Goal: Transaction & Acquisition: Book appointment/travel/reservation

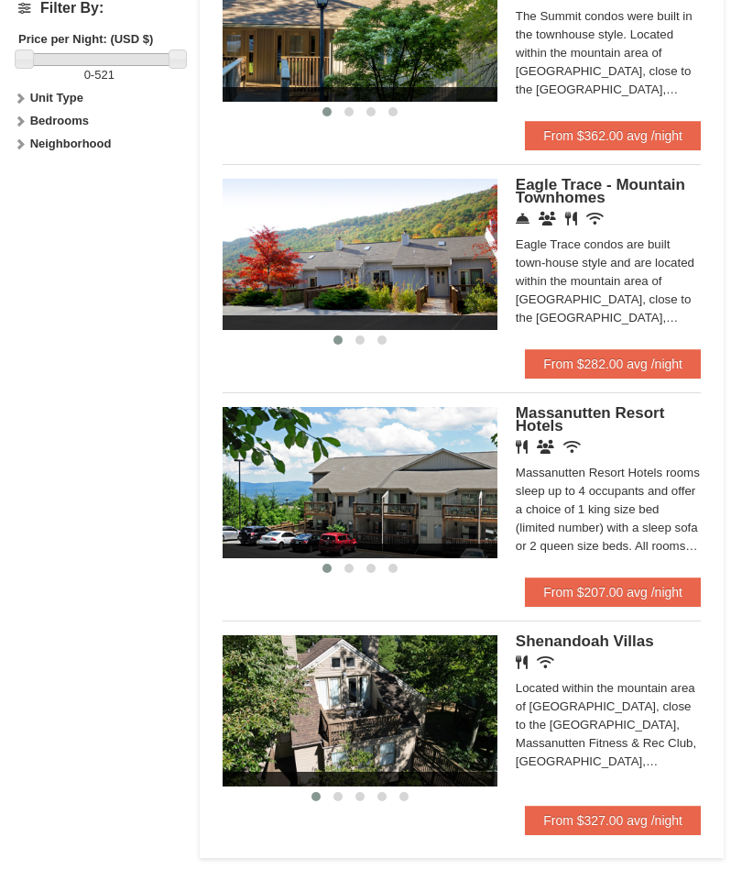
scroll to position [947, 0]
click at [633, 586] on link "From $207.00 avg /night" at bounding box center [613, 591] width 176 height 29
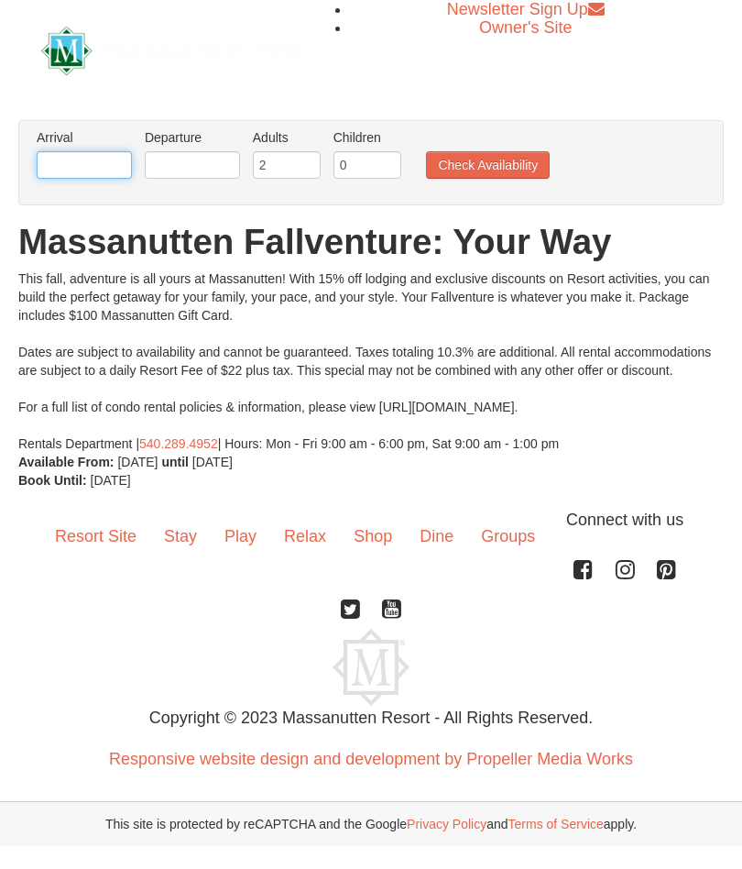
click at [119, 157] on input "text" at bounding box center [84, 164] width 95 height 27
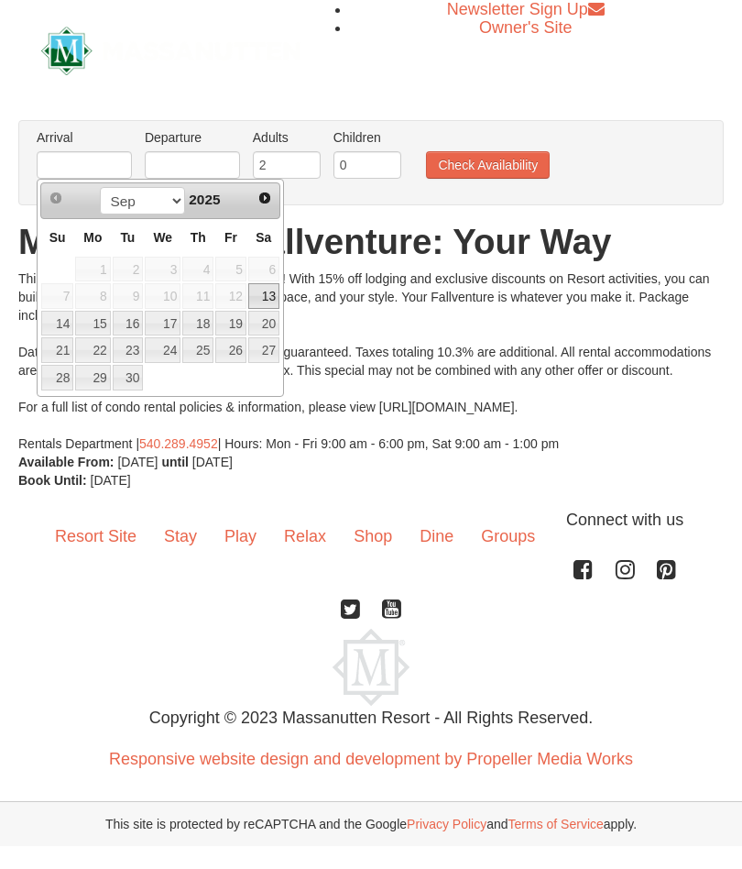
click at [269, 203] on span "Next" at bounding box center [264, 198] width 15 height 15
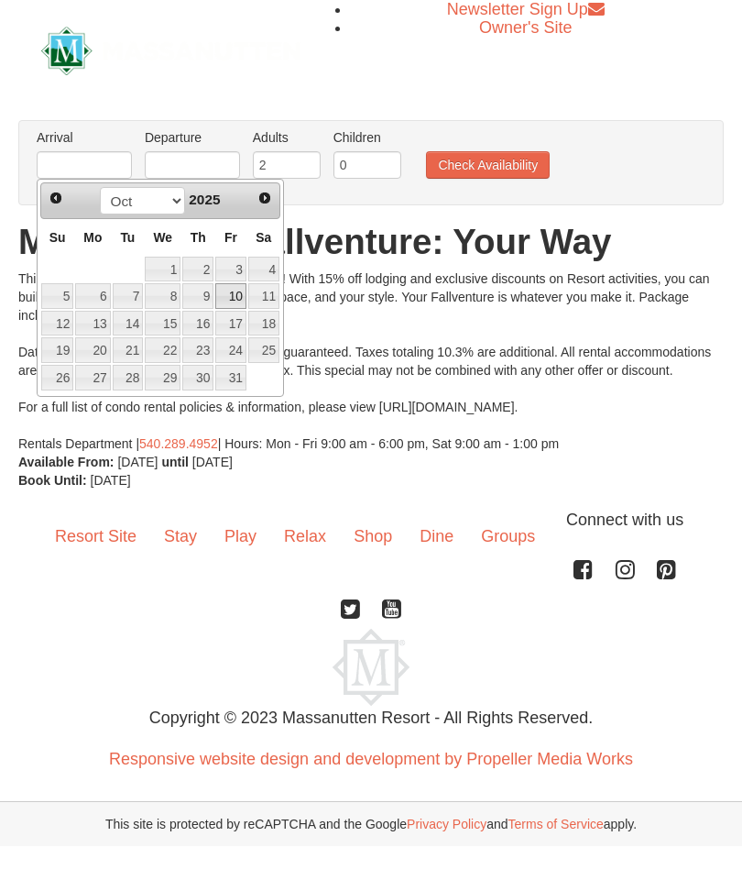
click at [233, 295] on link "10" at bounding box center [230, 296] width 31 height 26
type input "[DATE]"
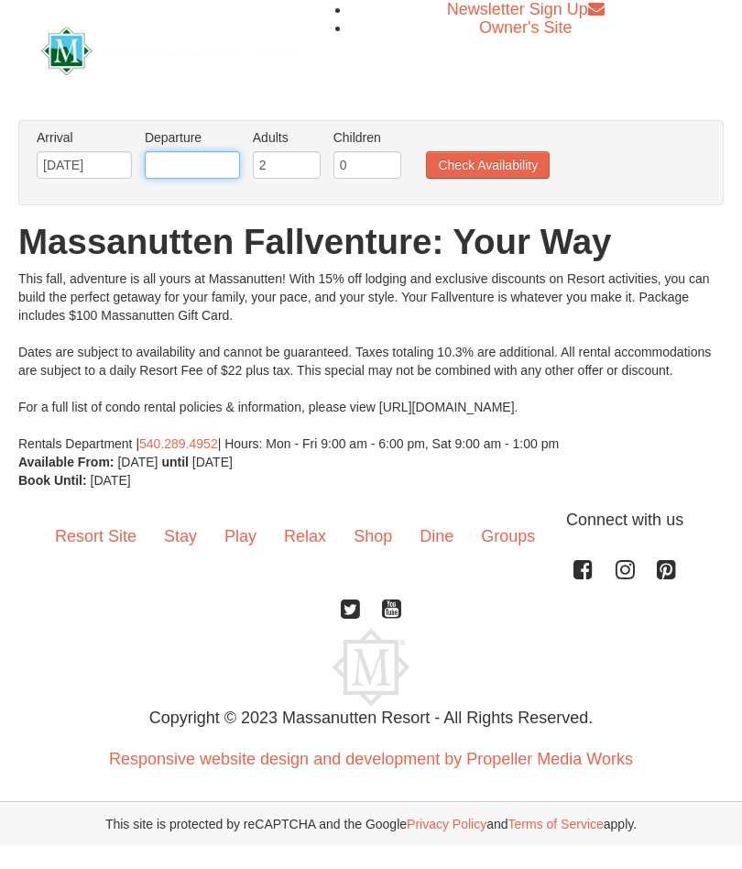
click at [227, 167] on input "text" at bounding box center [192, 164] width 95 height 27
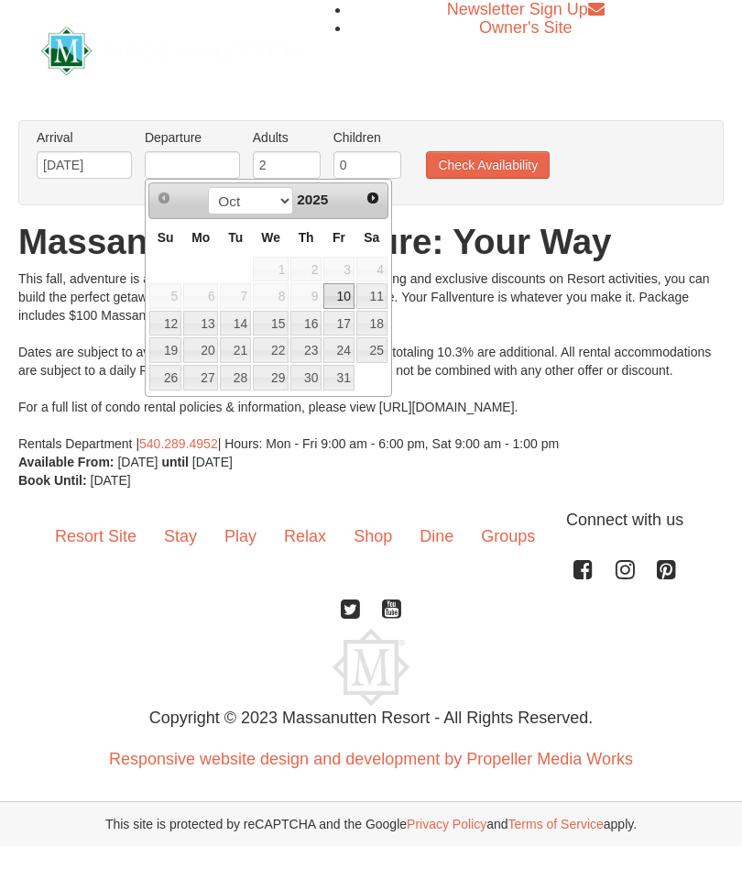
click at [173, 329] on link "12" at bounding box center [165, 324] width 32 height 26
type input "[DATE]"
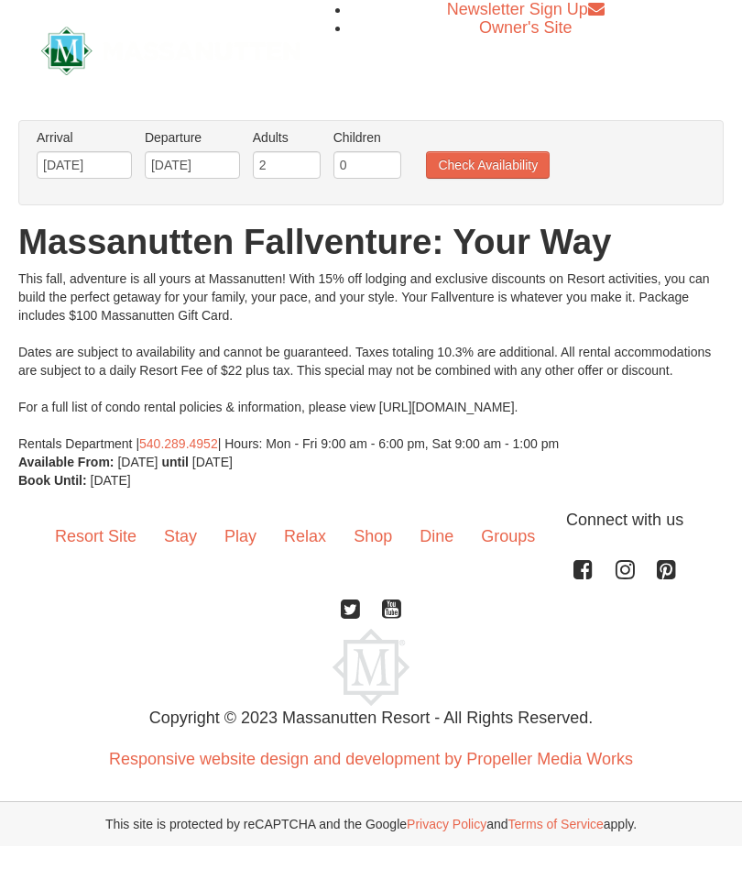
click at [486, 176] on button "Check Availability" at bounding box center [488, 164] width 124 height 27
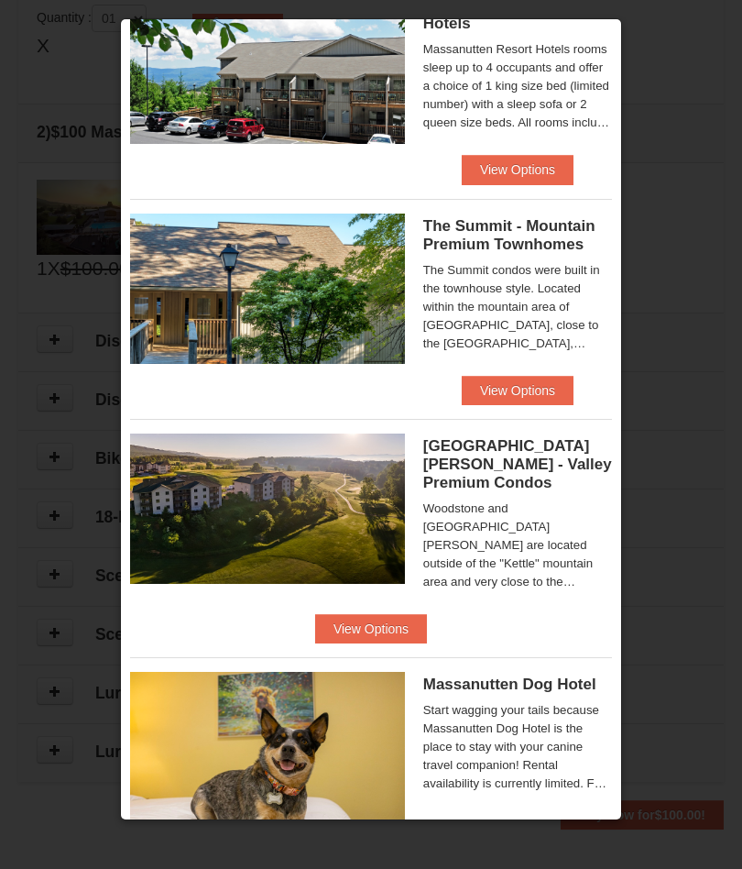
scroll to position [737, 0]
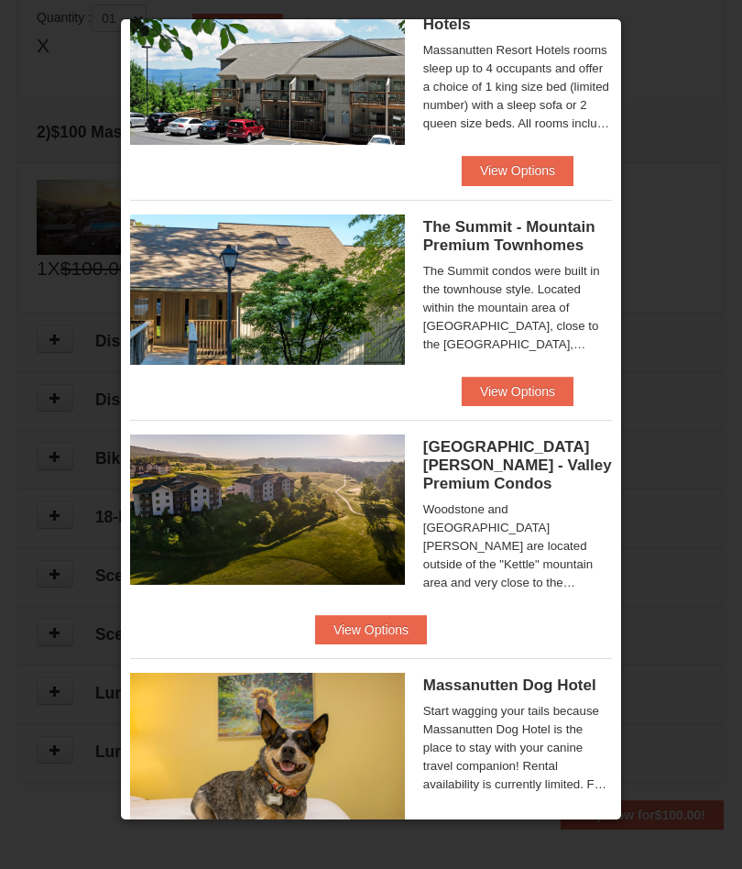
click at [427, 615] on button "View Options" at bounding box center [371, 629] width 112 height 29
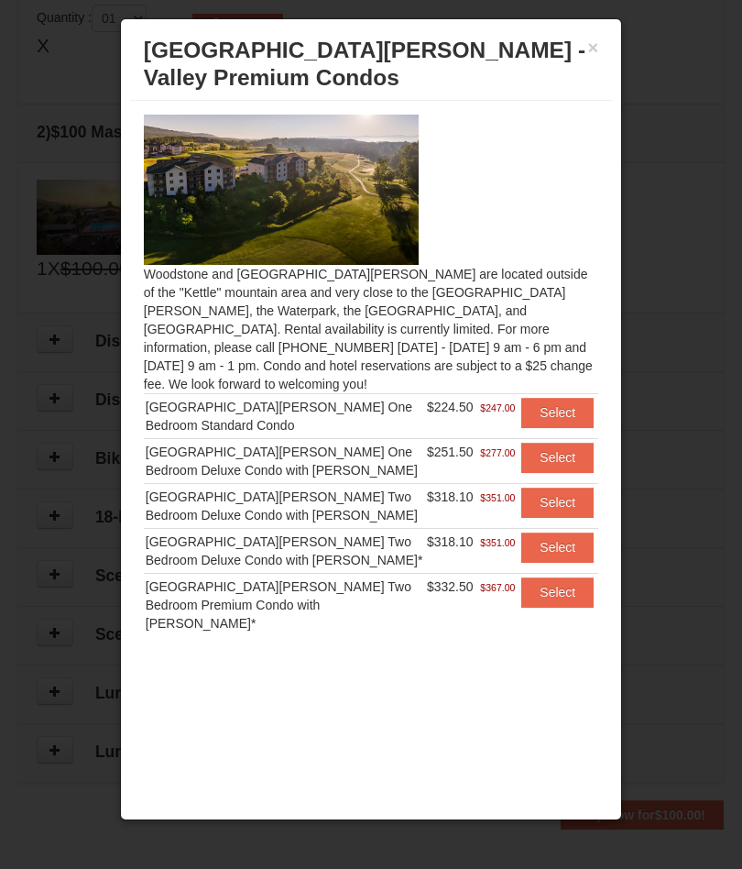
click at [564, 400] on button "Select" at bounding box center [557, 412] width 72 height 29
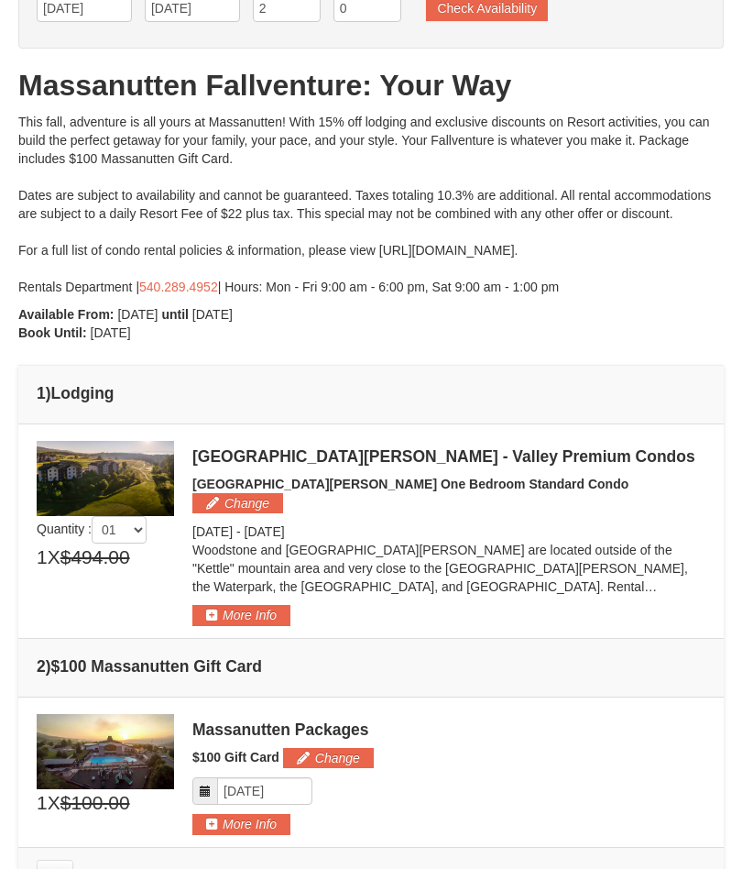
scroll to position [156, 0]
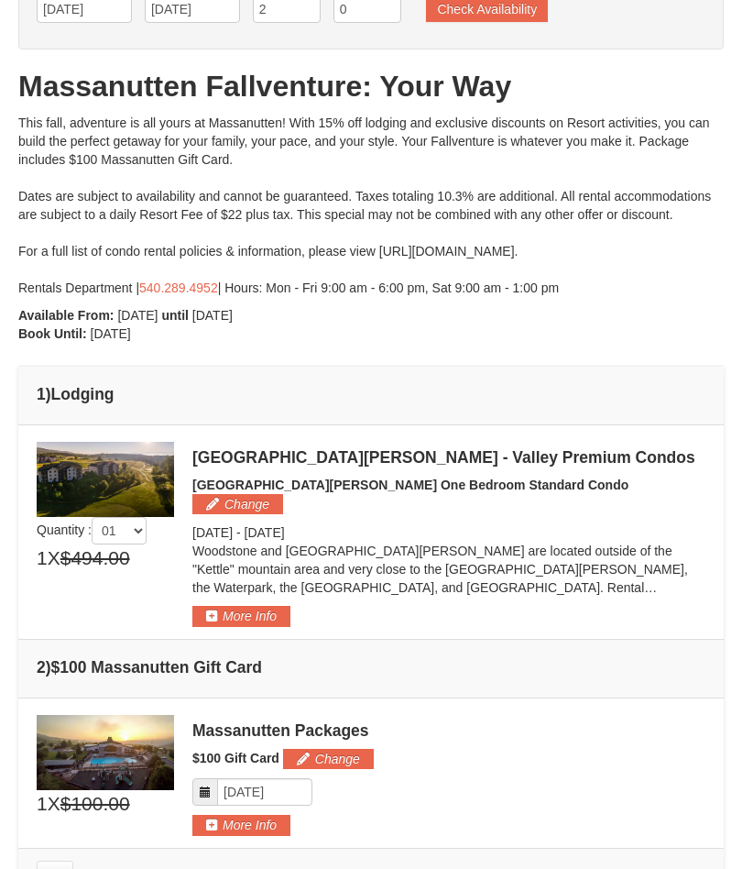
click at [349, 749] on button "Change" at bounding box center [328, 759] width 91 height 20
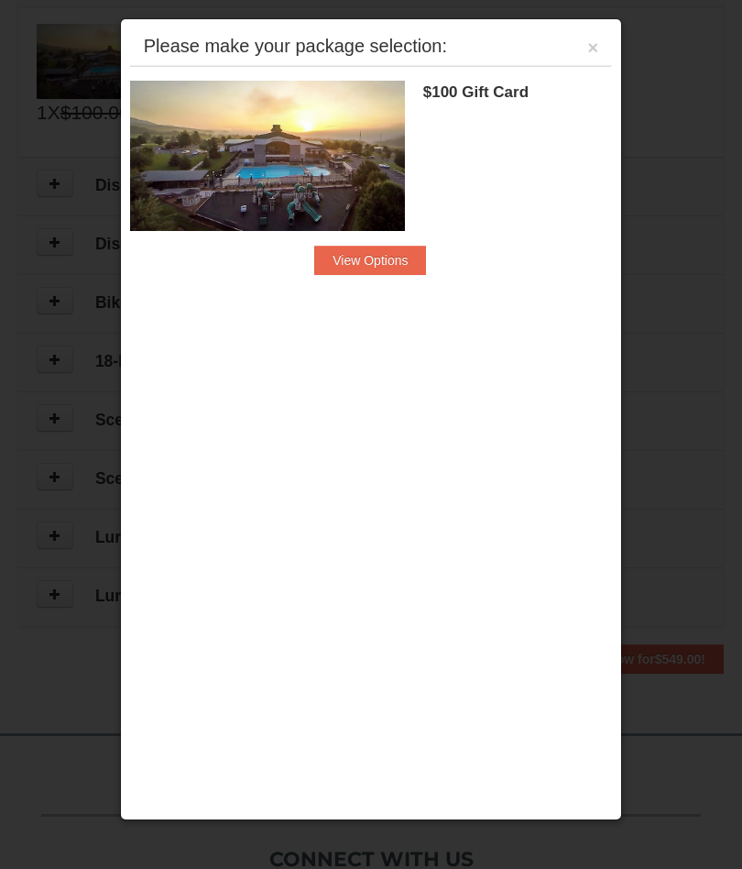
scroll to position [851, 0]
click at [402, 252] on button "View Options" at bounding box center [371, 260] width 112 height 29
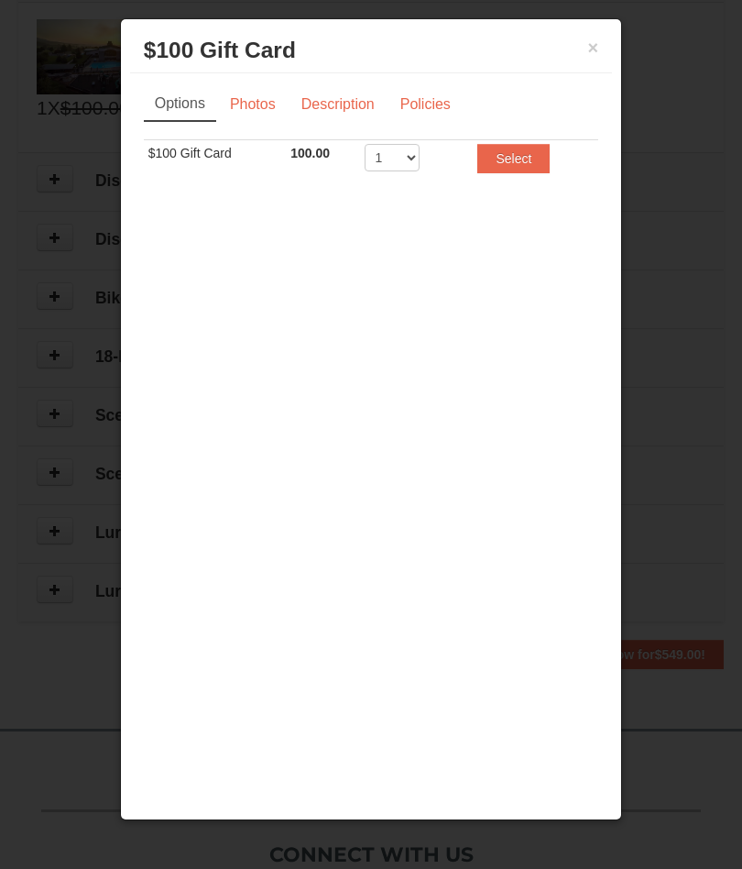
click at [586, 60] on h3 "$100 Gift Card Massanutten Packages" at bounding box center [371, 50] width 455 height 27
click at [581, 46] on h3 "$100 Gift Card Massanutten Packages" at bounding box center [371, 50] width 455 height 27
click at [358, 103] on link "Description" at bounding box center [338, 104] width 97 height 35
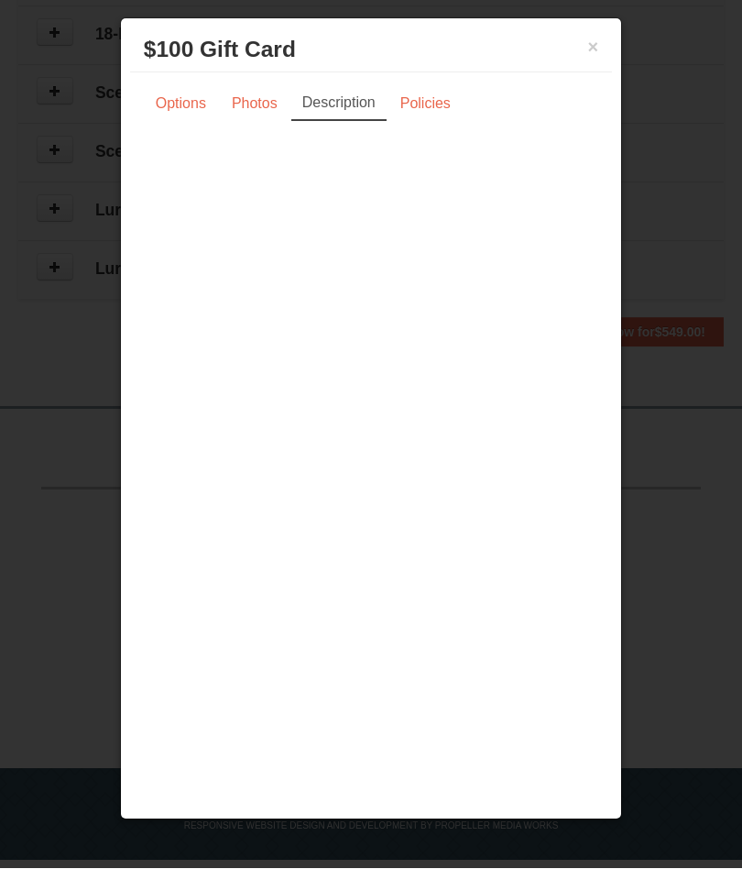
scroll to position [1173, 0]
click at [182, 96] on link "Options" at bounding box center [181, 104] width 74 height 35
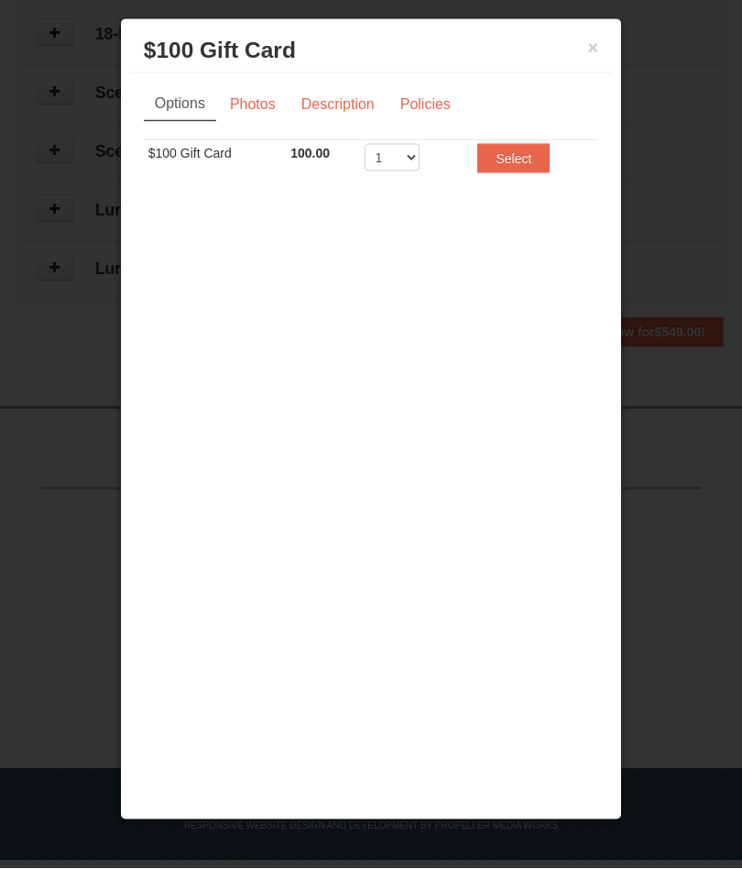
scroll to position [1174, 0]
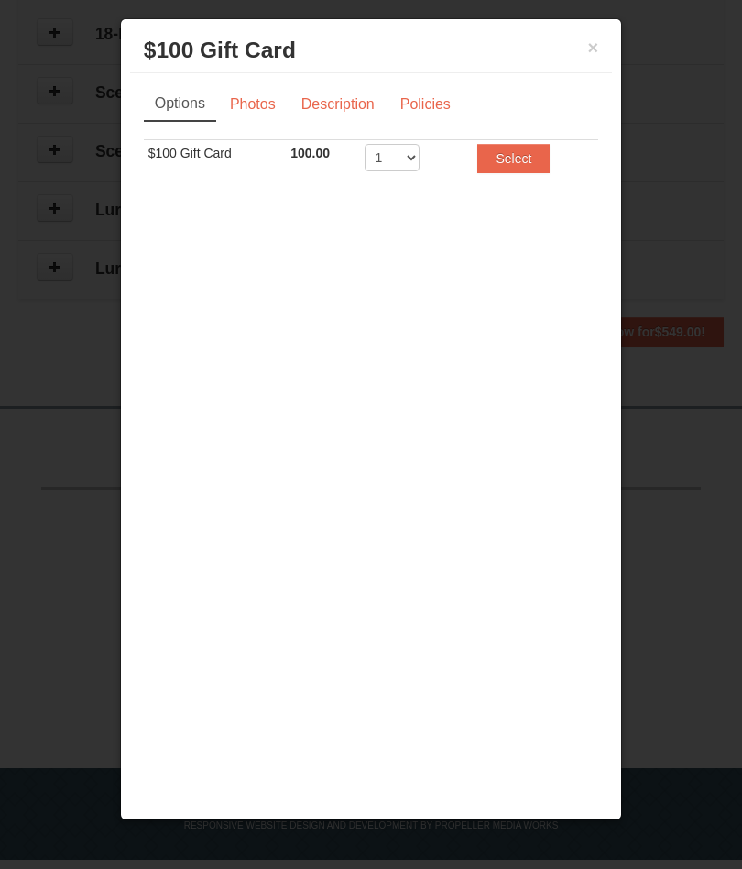
click at [594, 38] on button "×" at bounding box center [593, 47] width 11 height 18
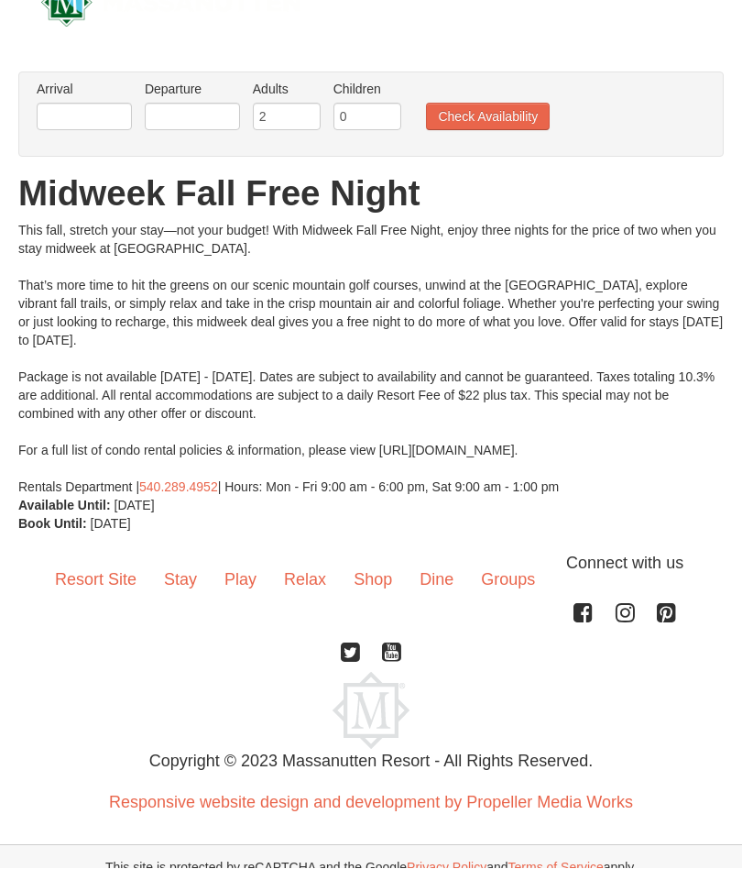
scroll to position [50, 0]
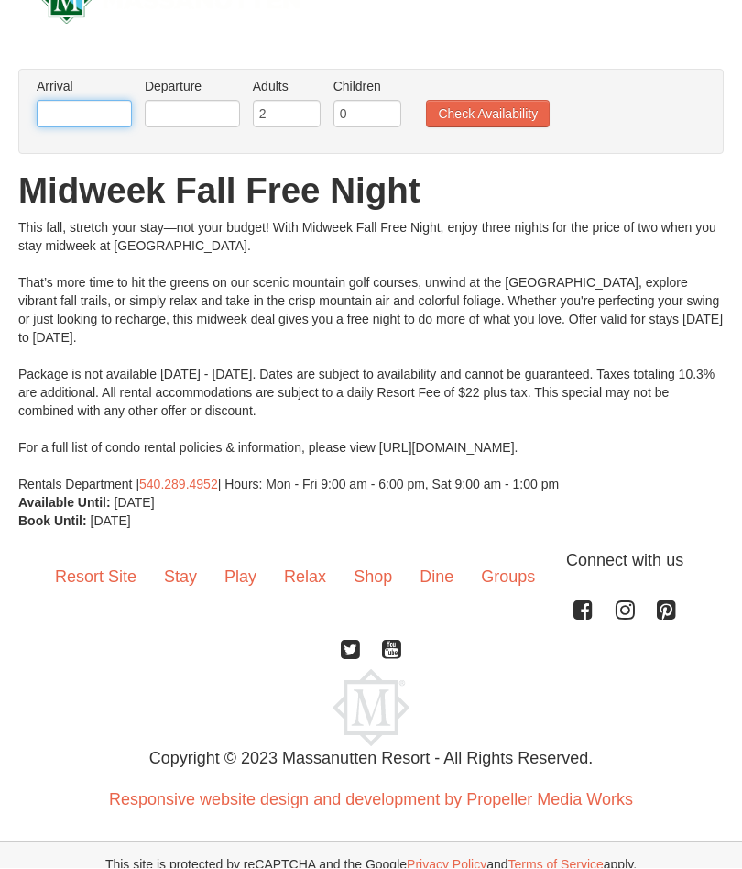
click at [103, 113] on input "text" at bounding box center [84, 114] width 95 height 27
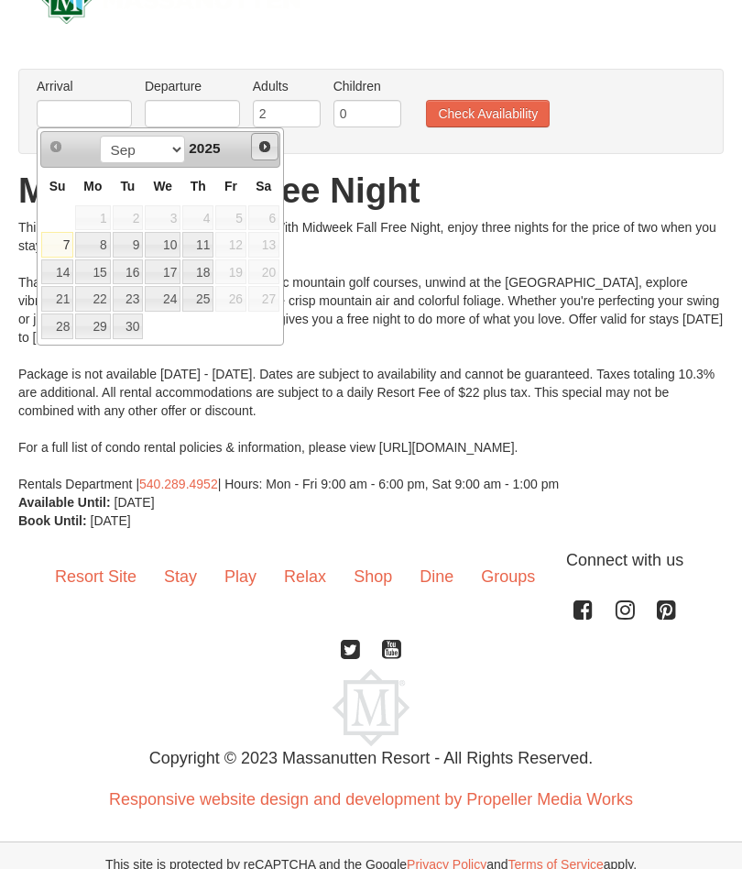
click at [259, 148] on span "Next" at bounding box center [264, 147] width 15 height 15
click at [57, 275] on link "12" at bounding box center [57, 273] width 32 height 26
type input "[DATE]"
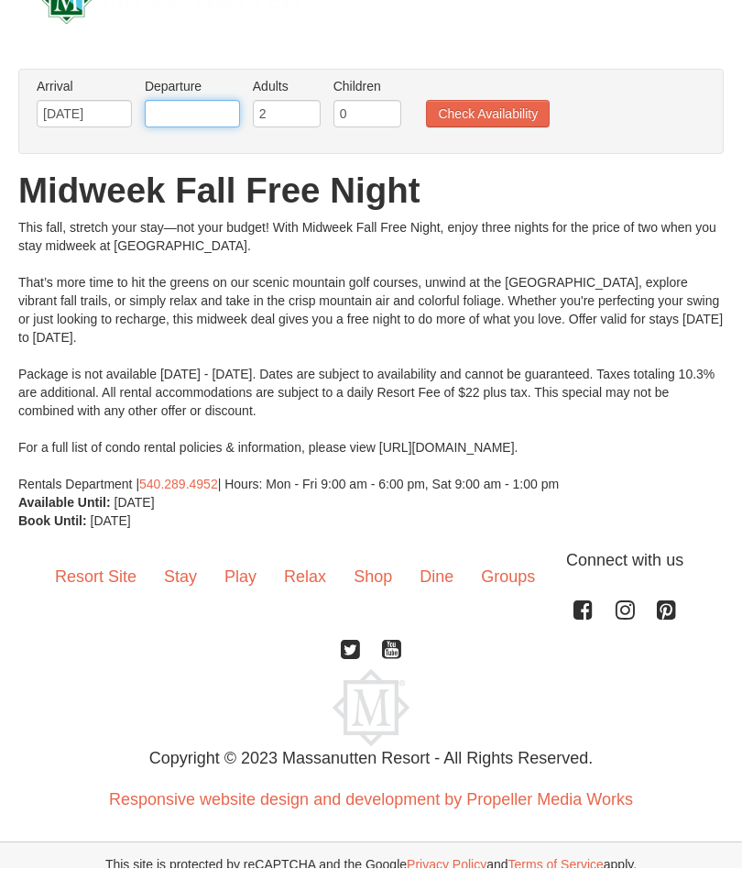
click at [197, 117] on input "text" at bounding box center [192, 114] width 95 height 27
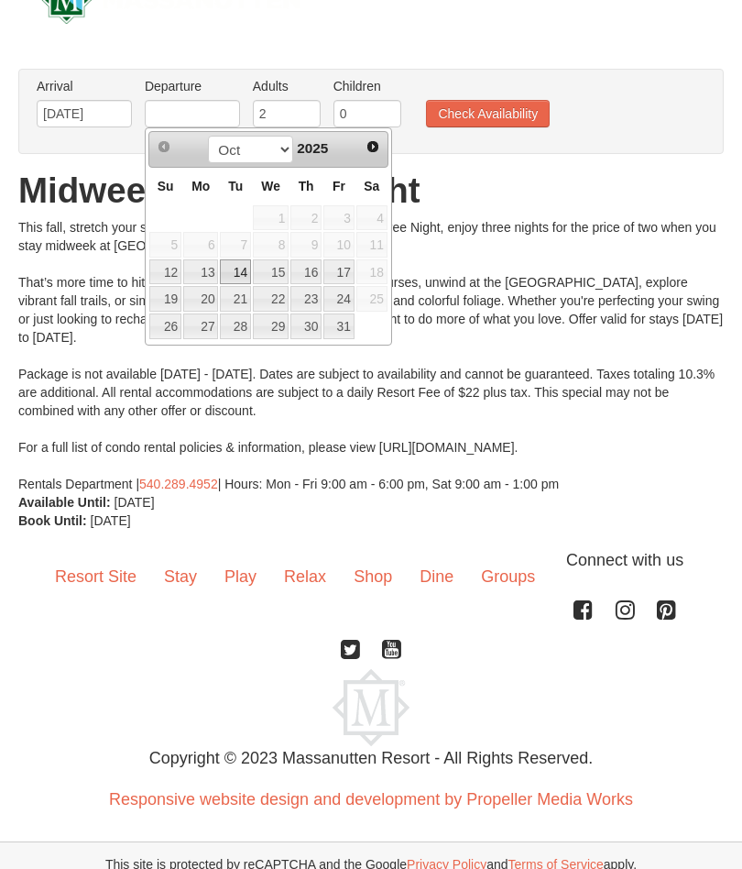
click at [236, 279] on link "14" at bounding box center [235, 273] width 31 height 26
type input "[DATE]"
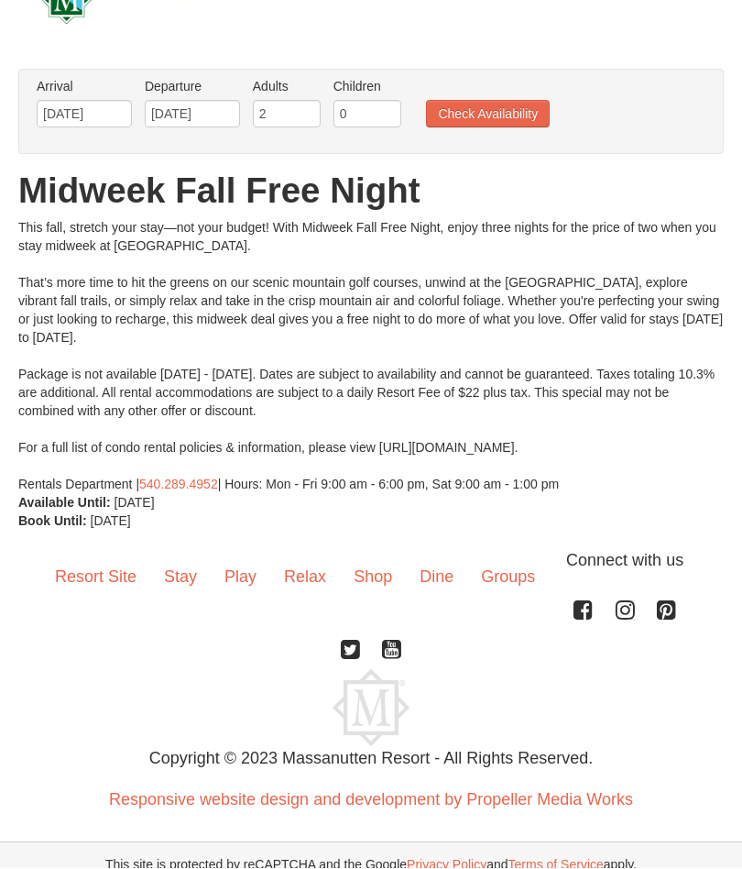
click at [493, 114] on button "Check Availability" at bounding box center [488, 114] width 124 height 27
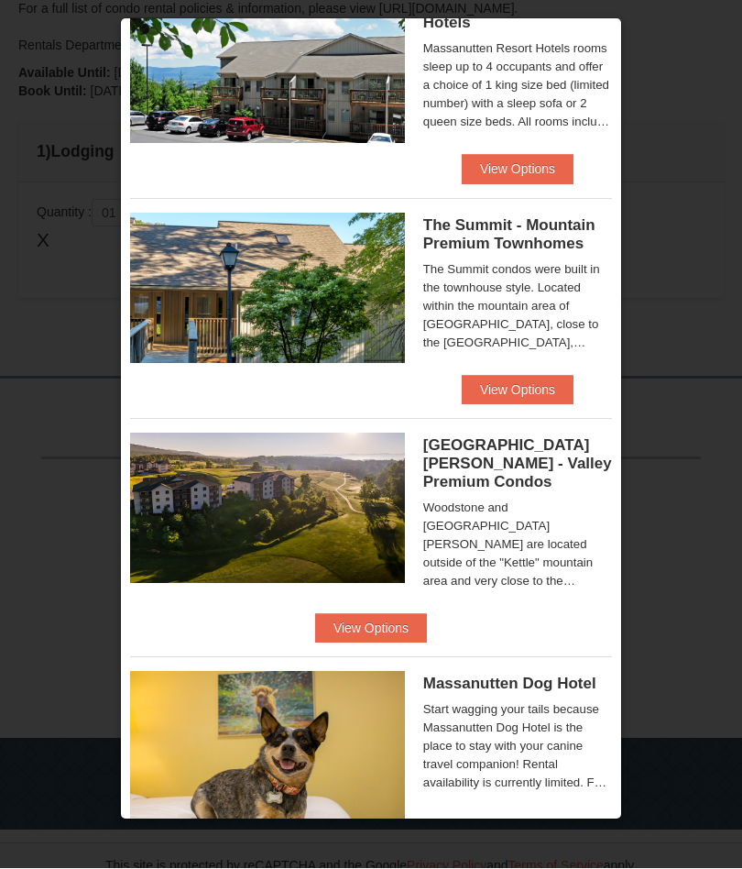
scroll to position [737, 0]
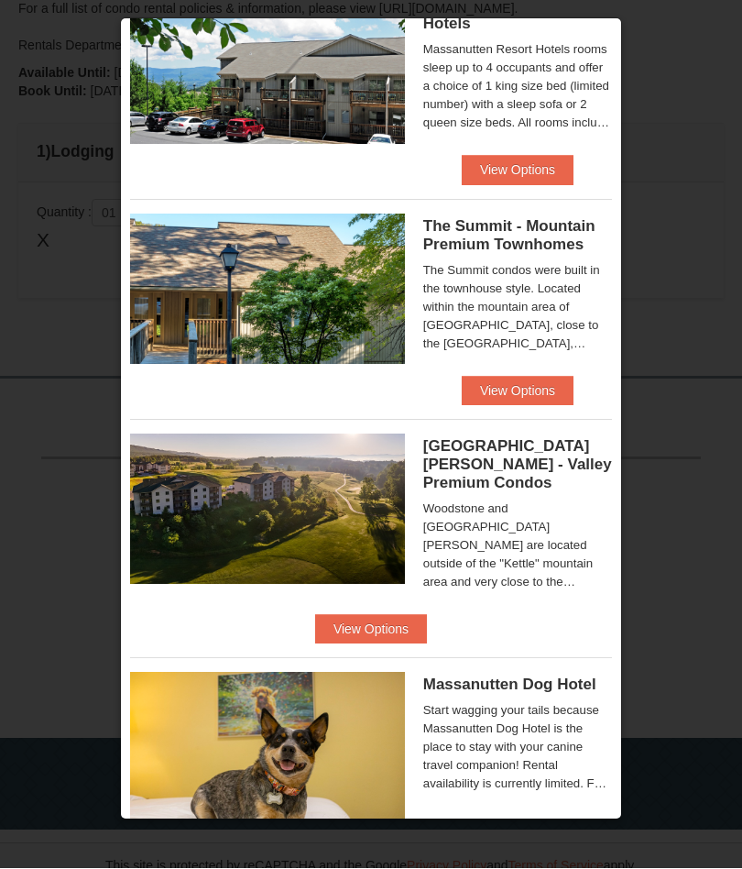
click at [427, 618] on button "View Options" at bounding box center [371, 629] width 112 height 29
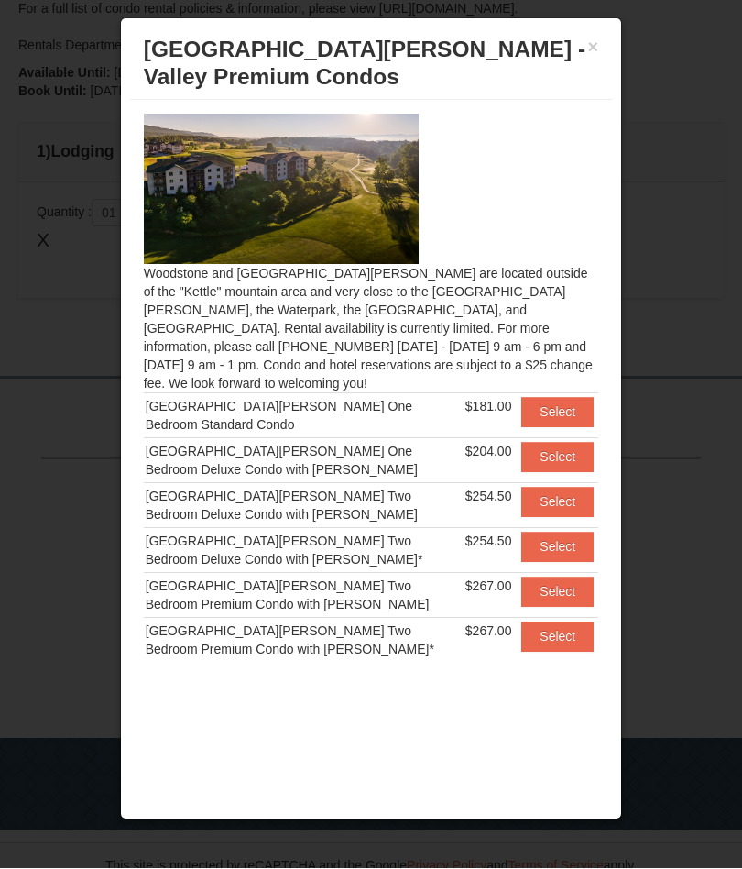
click at [562, 401] on button "Select" at bounding box center [557, 412] width 72 height 29
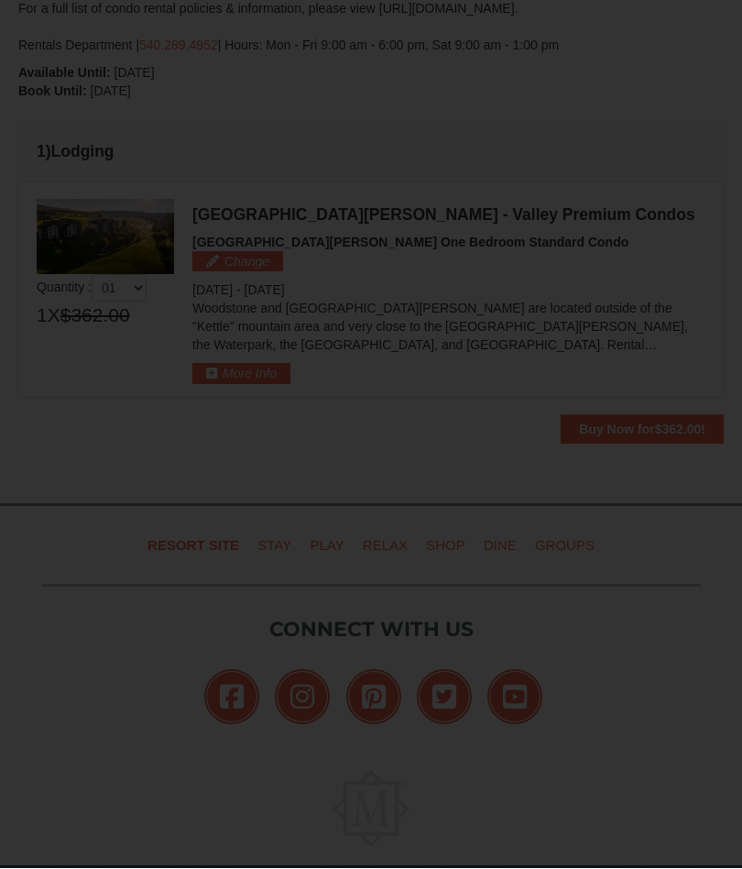
scroll to position [490, 0]
